Goal: Transaction & Acquisition: Purchase product/service

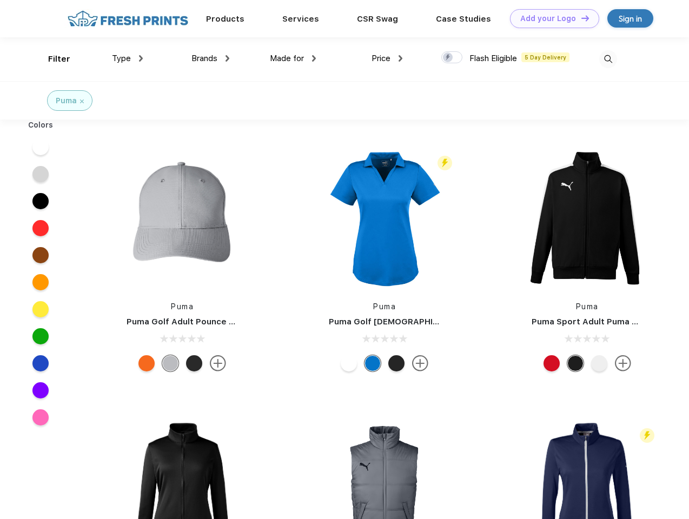
scroll to position [1, 0]
click at [551, 18] on link "Add your Logo Design Tool" at bounding box center [554, 18] width 89 height 19
click at [0, 0] on div "Design Tool" at bounding box center [0, 0] width 0 height 0
click at [581, 18] on link "Add your Logo Design Tool" at bounding box center [554, 18] width 89 height 19
click at [52, 59] on div "Filter" at bounding box center [59, 59] width 22 height 12
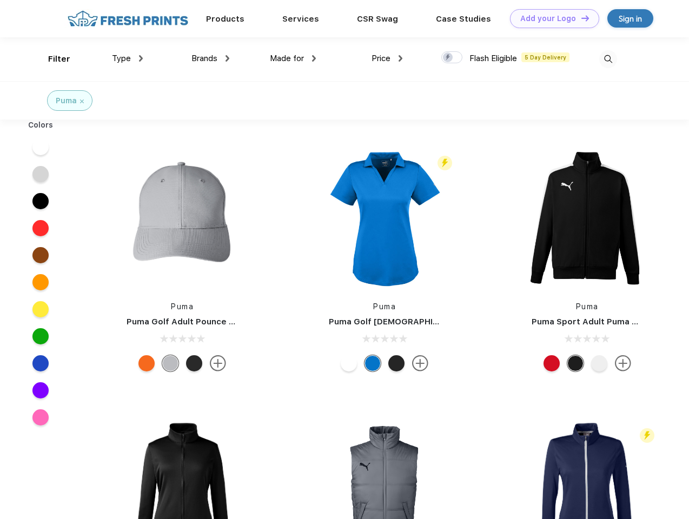
click at [128, 58] on span "Type" at bounding box center [121, 59] width 19 height 10
click at [210, 58] on span "Brands" at bounding box center [205, 59] width 26 height 10
click at [293, 58] on span "Made for" at bounding box center [287, 59] width 34 height 10
click at [387, 58] on span "Price" at bounding box center [381, 59] width 19 height 10
click at [452, 58] on div at bounding box center [452, 57] width 21 height 12
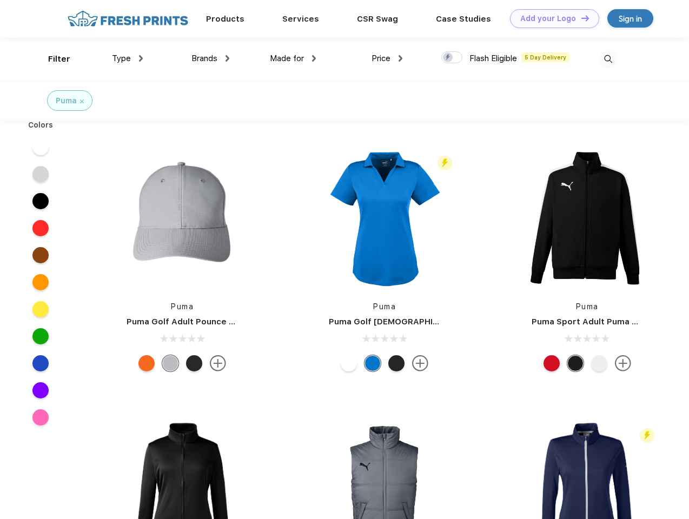
click at [449, 58] on input "checkbox" at bounding box center [445, 54] width 7 height 7
click at [608, 59] on img at bounding box center [609, 59] width 18 height 18
